Goal: Navigation & Orientation: Go to known website

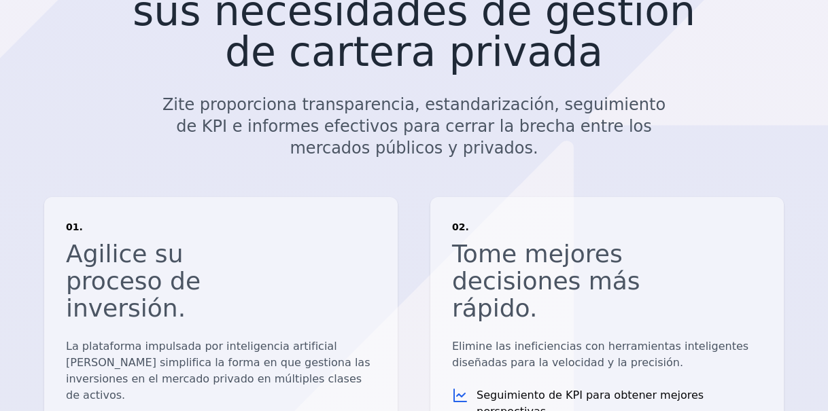
scroll to position [884, 0]
